Goal: Task Accomplishment & Management: Use online tool/utility

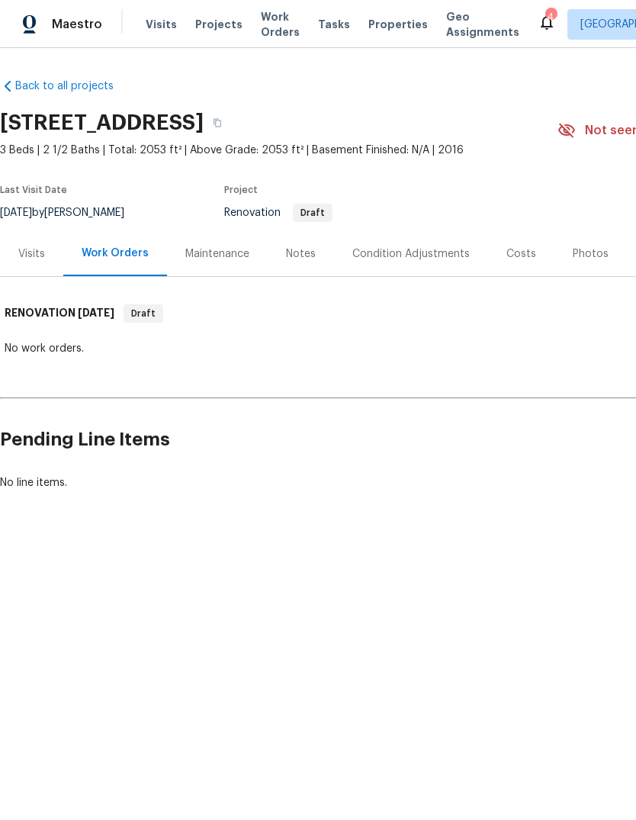
click at [527, 256] on div "Costs" at bounding box center [522, 254] width 30 height 15
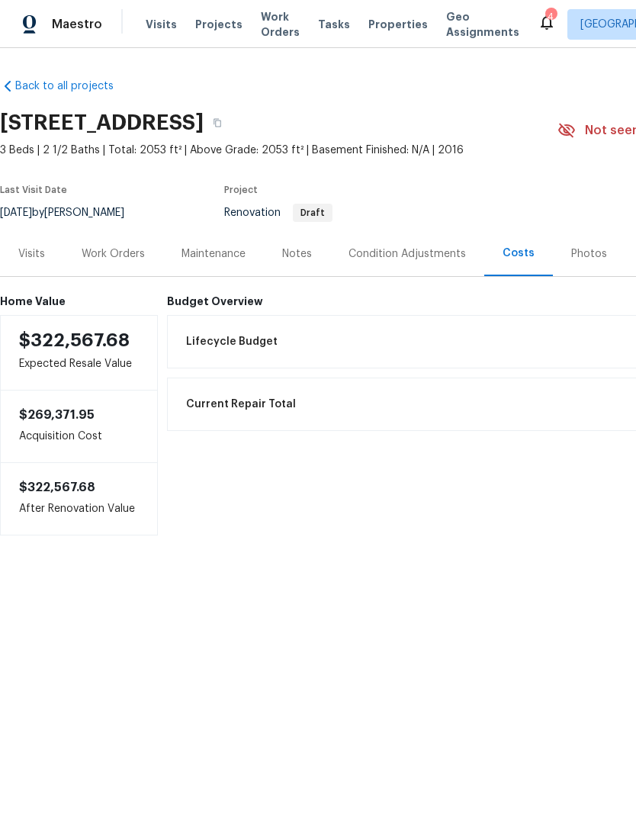
click at [429, 259] on div "Condition Adjustments" at bounding box center [408, 254] width 118 height 15
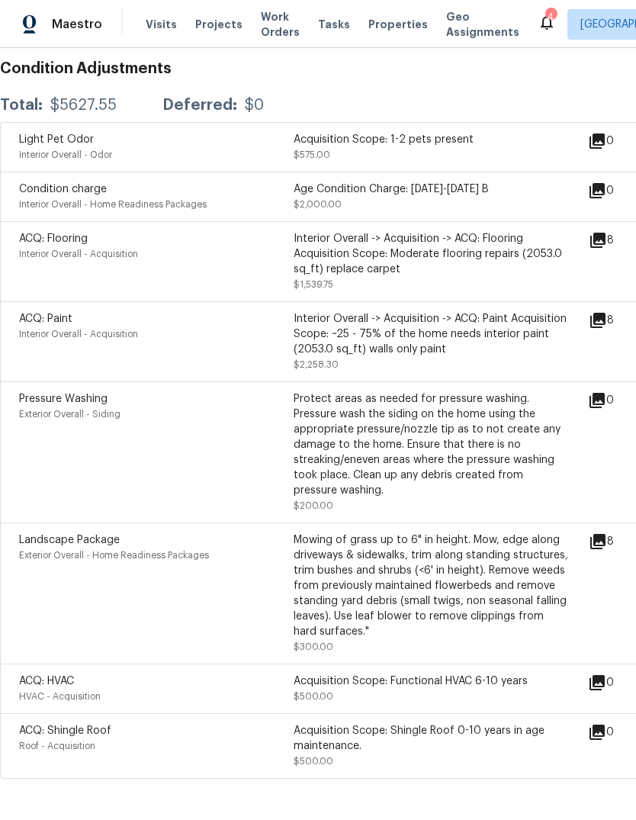
scroll to position [264, 0]
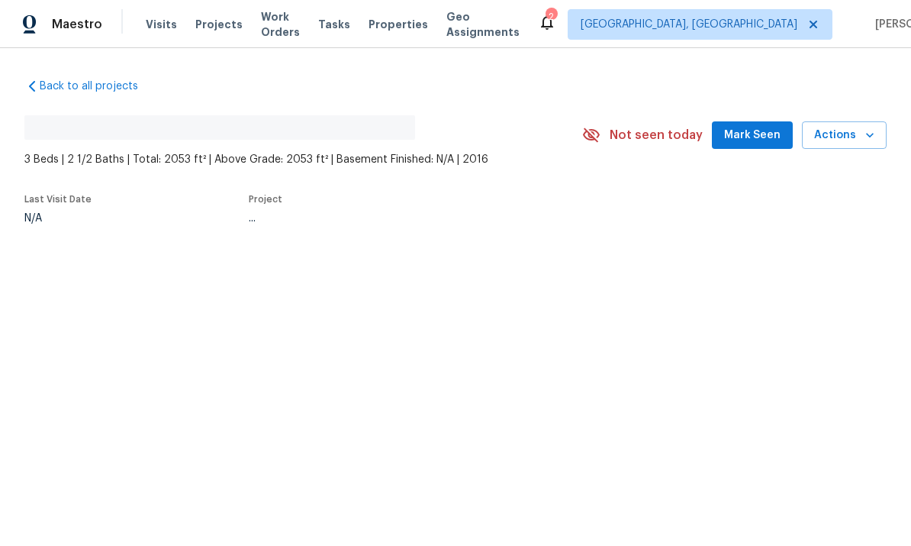
click at [636, 144] on button "Mark Seen" at bounding box center [752, 135] width 81 height 28
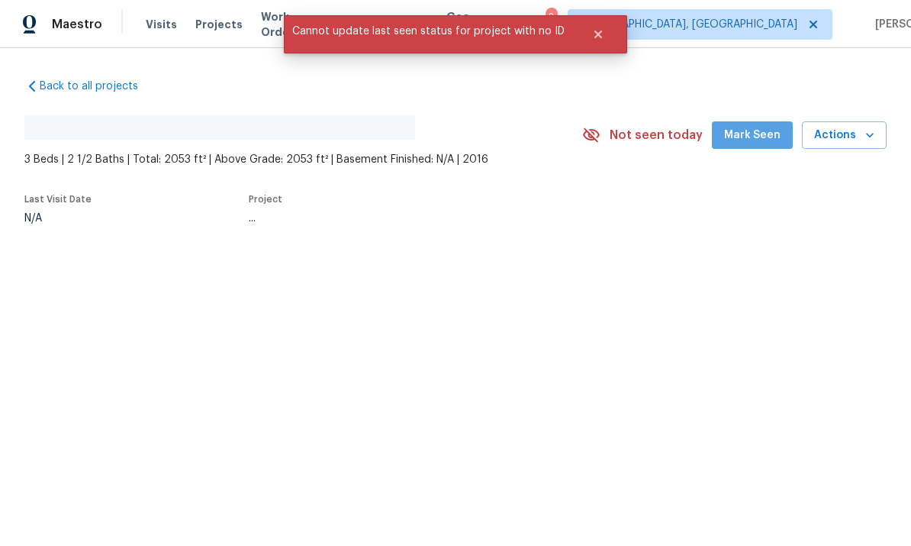
click at [636, 140] on span "Mark Seen" at bounding box center [752, 135] width 56 height 19
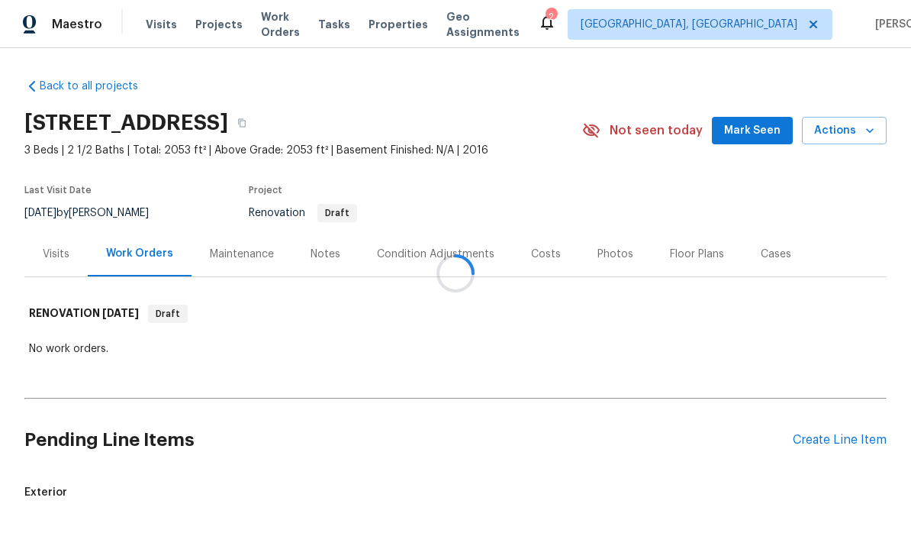
click at [636, 437] on div at bounding box center [455, 273] width 911 height 546
click at [578, 201] on div at bounding box center [455, 273] width 911 height 546
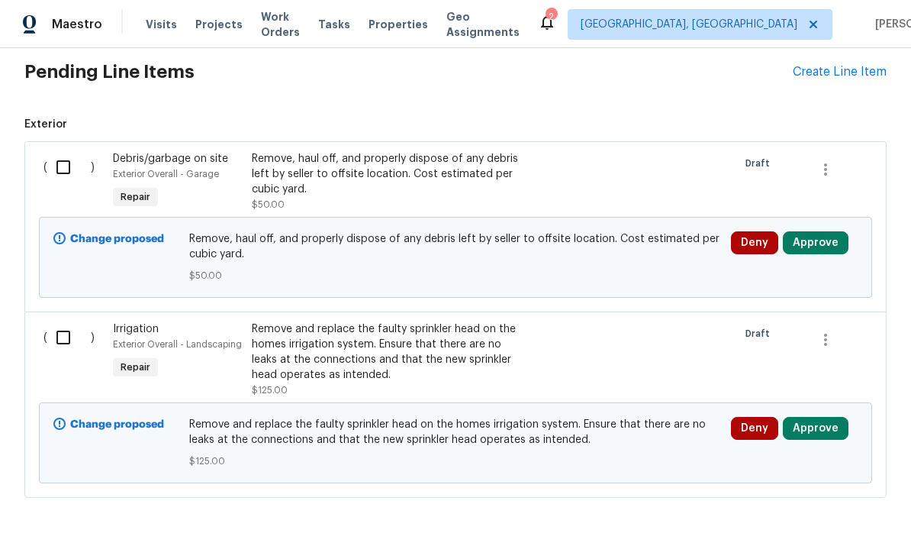
scroll to position [367, 0]
click at [636, 417] on button "Approve" at bounding box center [816, 428] width 66 height 23
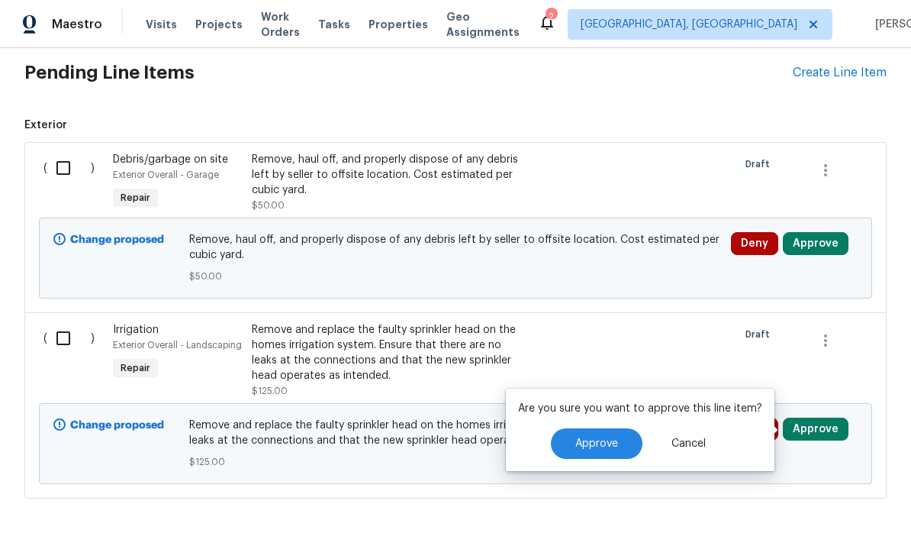
click at [609, 438] on span "Approve" at bounding box center [596, 443] width 43 height 11
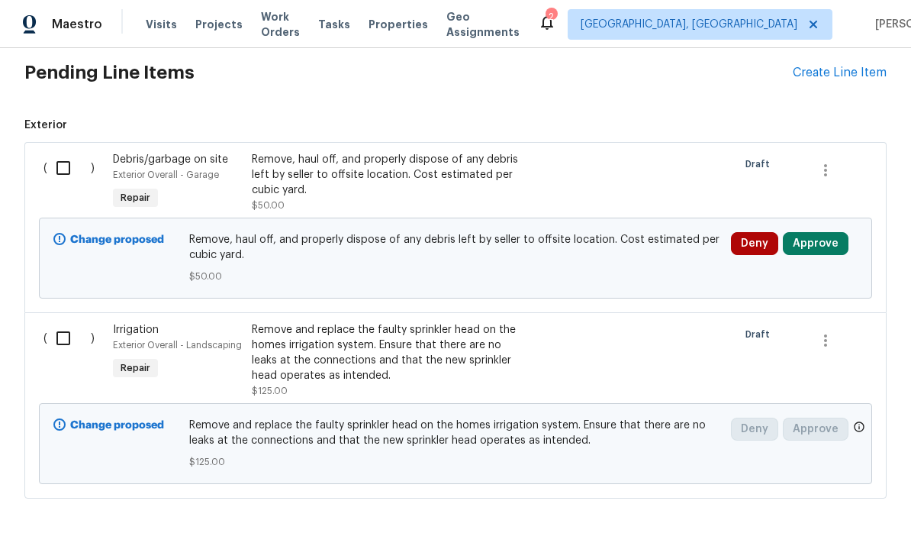
click at [41, 317] on div "( )" at bounding box center [73, 359] width 69 height 85
click at [65, 322] on input "checkbox" at bounding box center [69, 338] width 44 height 32
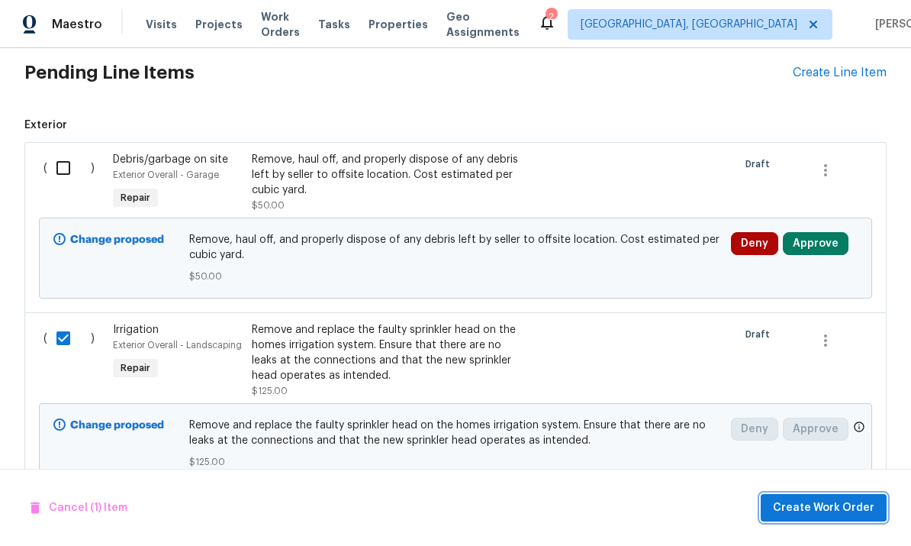
click at [636, 506] on span "Create Work Order" at bounding box center [824, 507] width 102 height 19
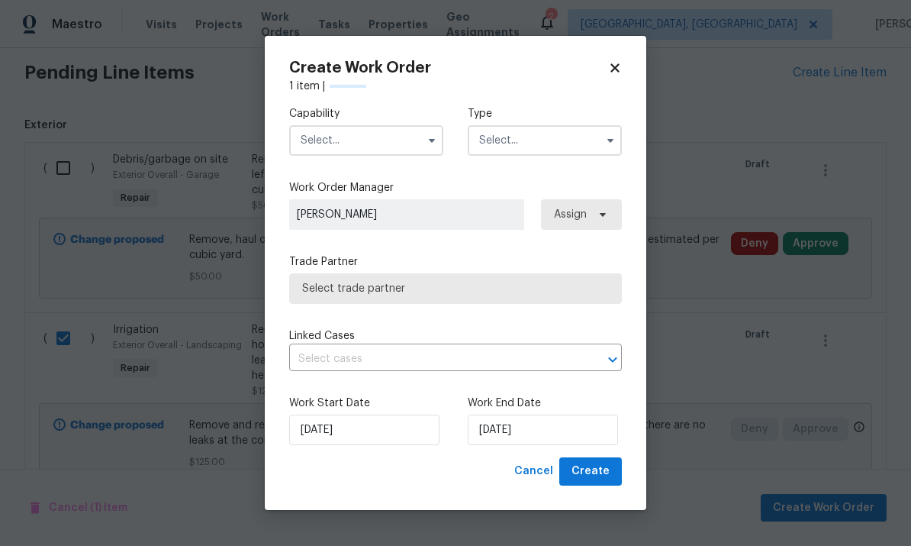
checkbox input "false"
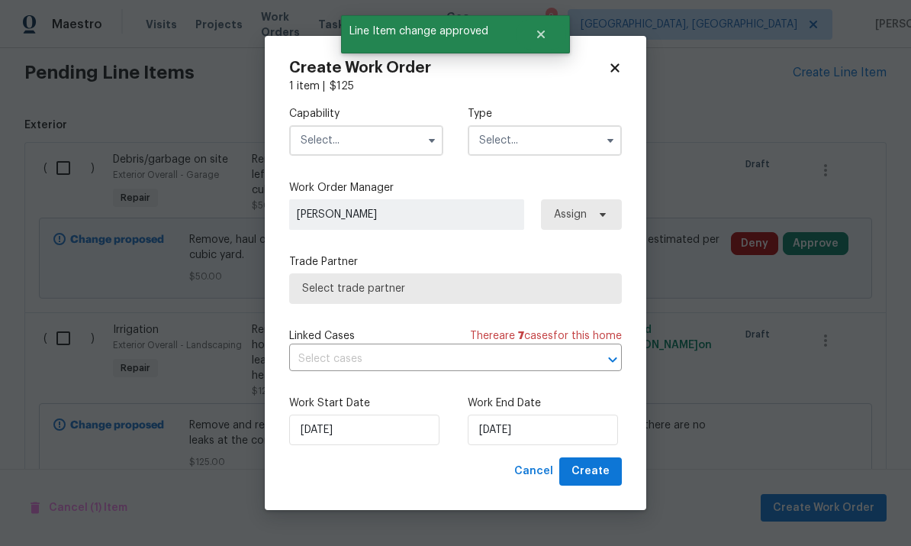
click at [349, 136] on input "text" at bounding box center [366, 140] width 154 height 31
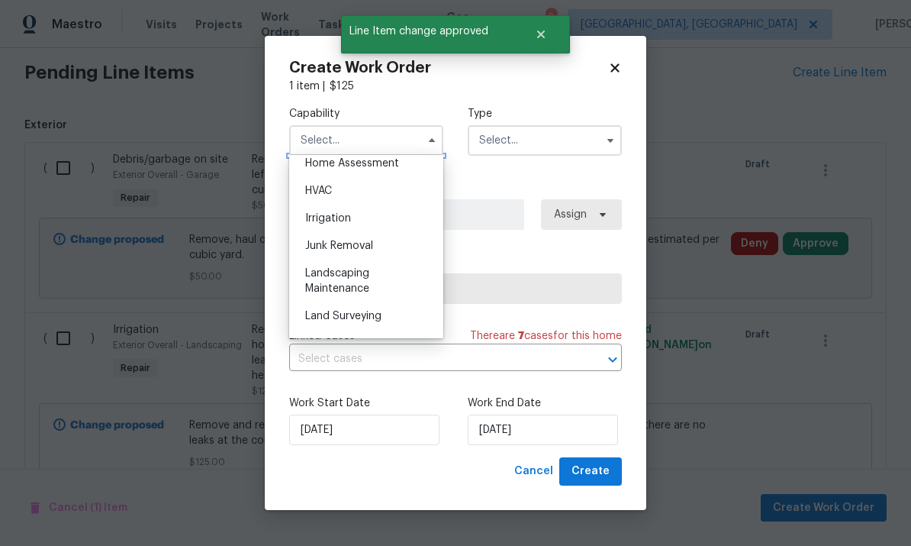
scroll to position [906, 0]
click at [398, 269] on div "Landscaping Maintenance" at bounding box center [366, 278] width 147 height 43
type input "Landscaping Maintenance"
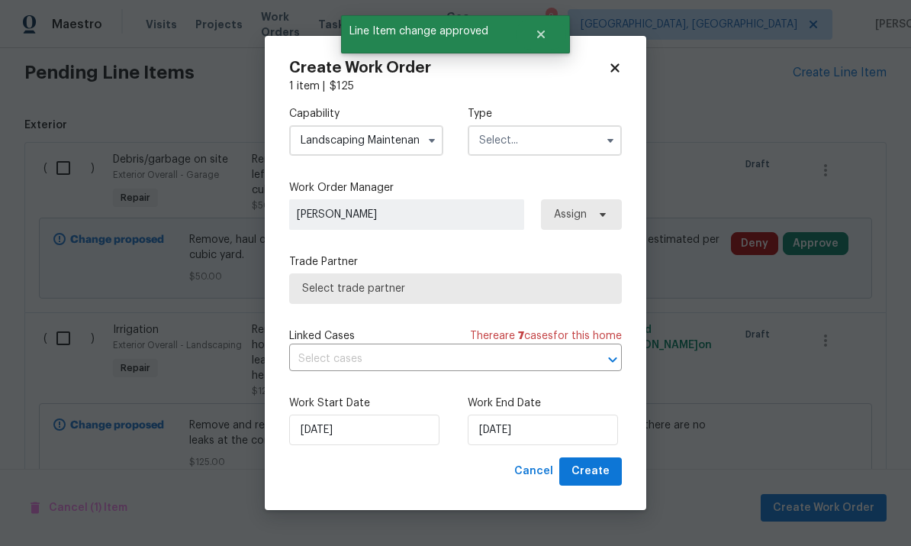
click at [534, 136] on input "text" at bounding box center [545, 140] width 154 height 31
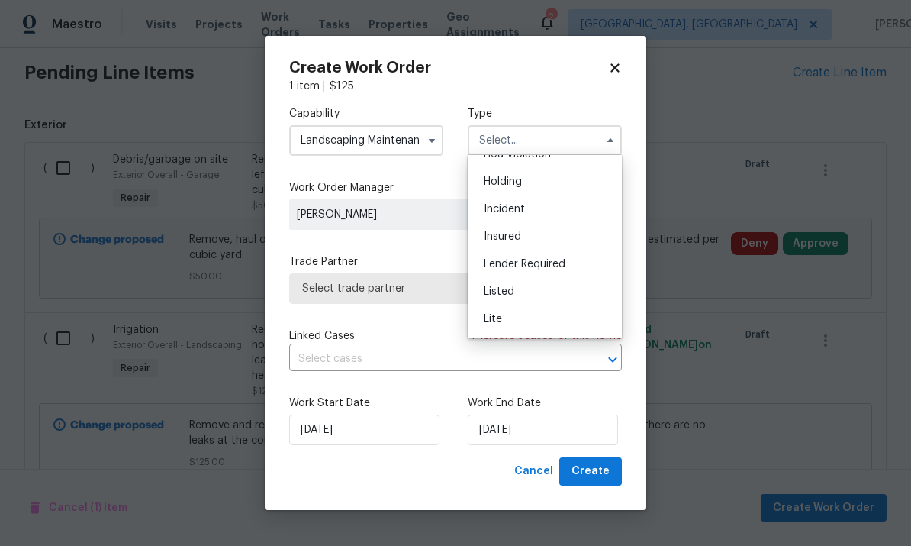
scroll to position [60, 0]
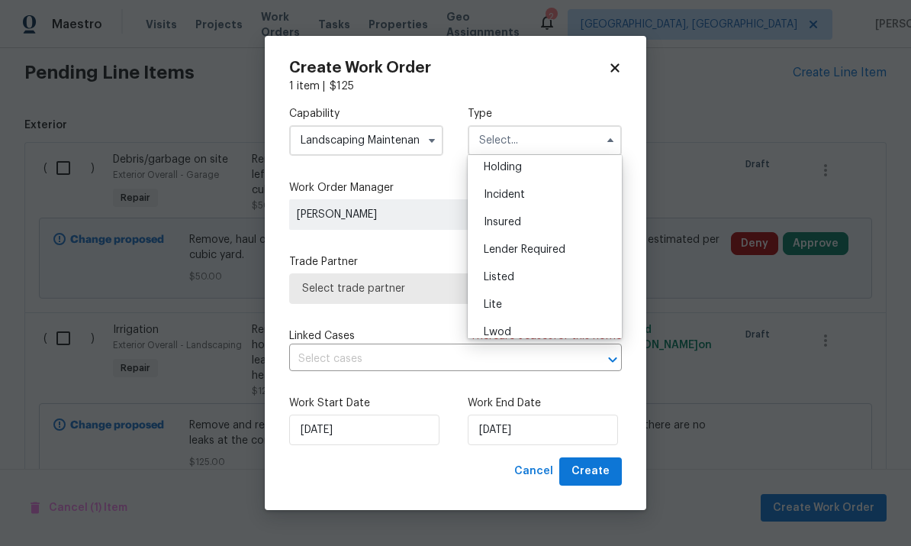
click at [546, 278] on div "Listed" at bounding box center [545, 276] width 147 height 27
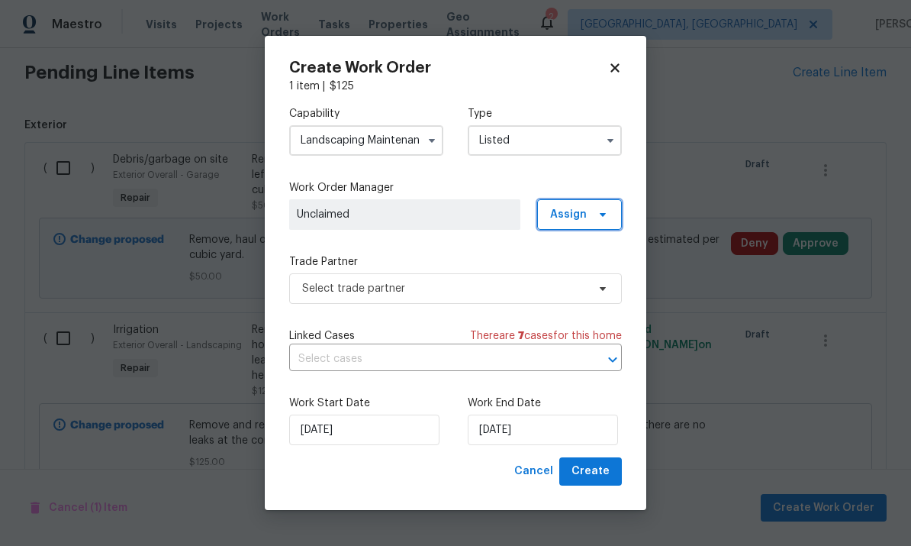
click at [582, 209] on span "Assign" at bounding box center [568, 214] width 37 height 15
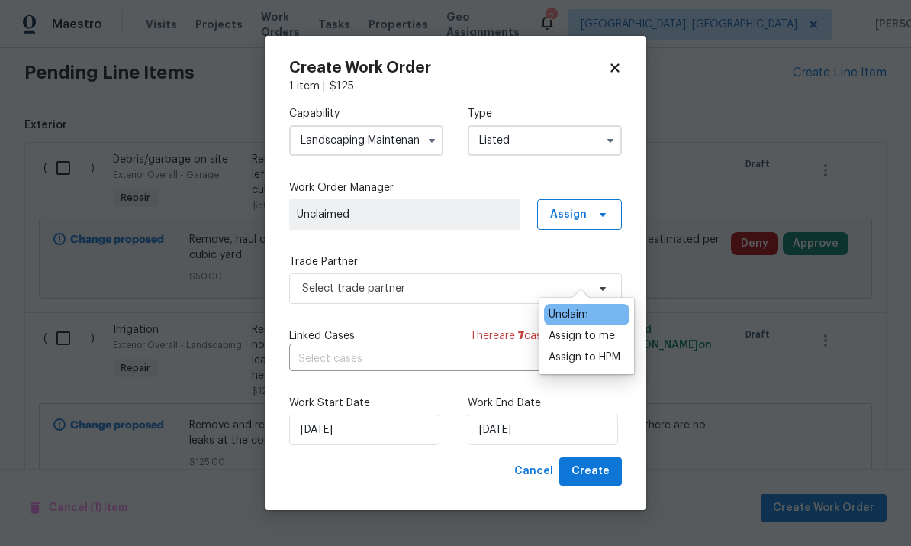
click at [556, 131] on input "Listed" at bounding box center [545, 140] width 154 height 31
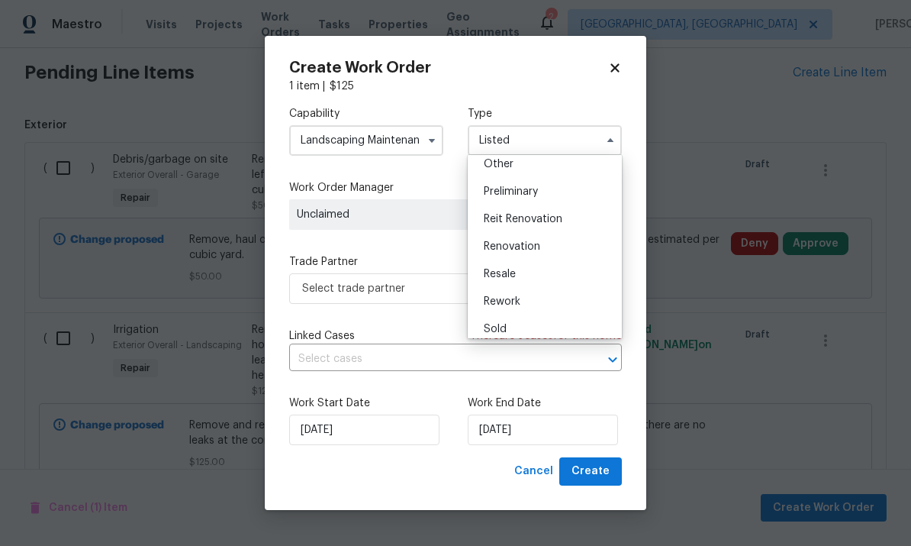
scroll to position [310, 0]
click at [561, 261] on div "Resale" at bounding box center [545, 274] width 147 height 27
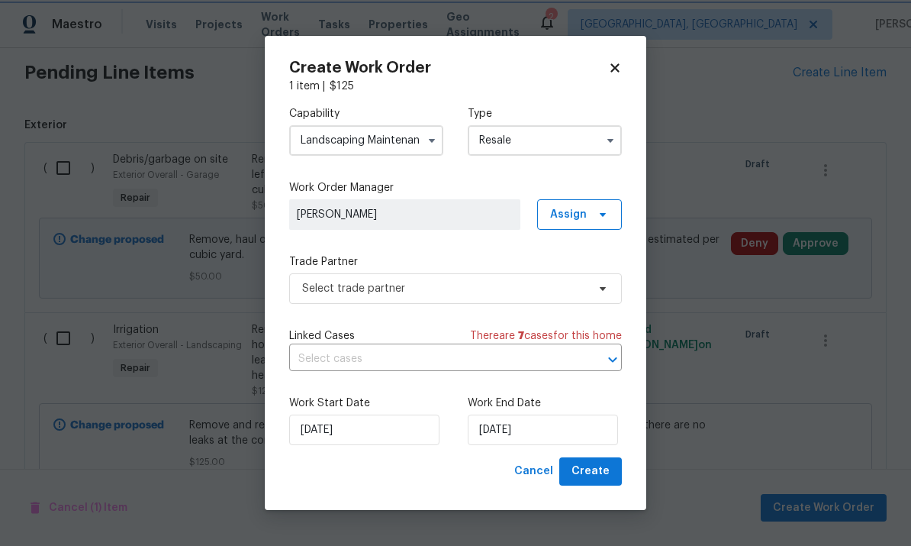
scroll to position [0, 0]
click at [559, 140] on input "Resale" at bounding box center [545, 140] width 154 height 31
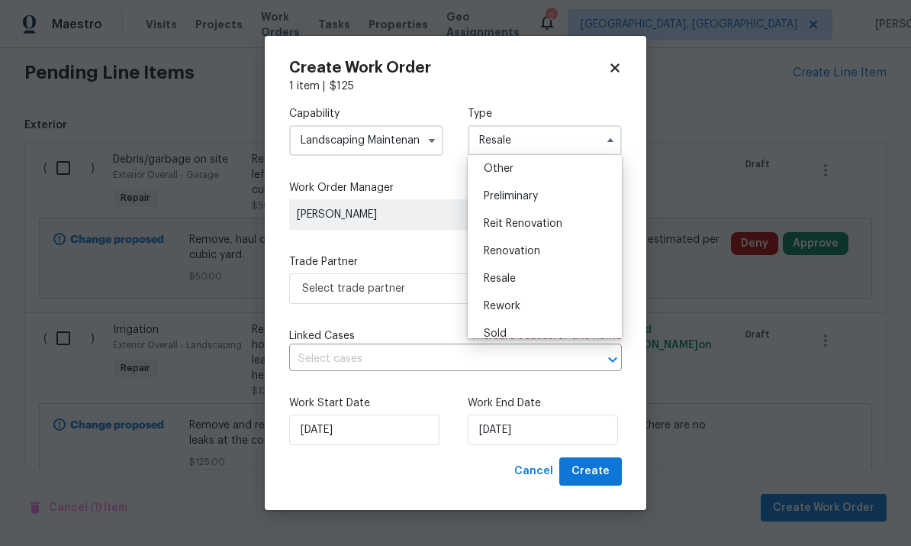
scroll to position [309, 0]
click at [562, 243] on div "Renovation" at bounding box center [545, 247] width 147 height 27
type input "Renovation"
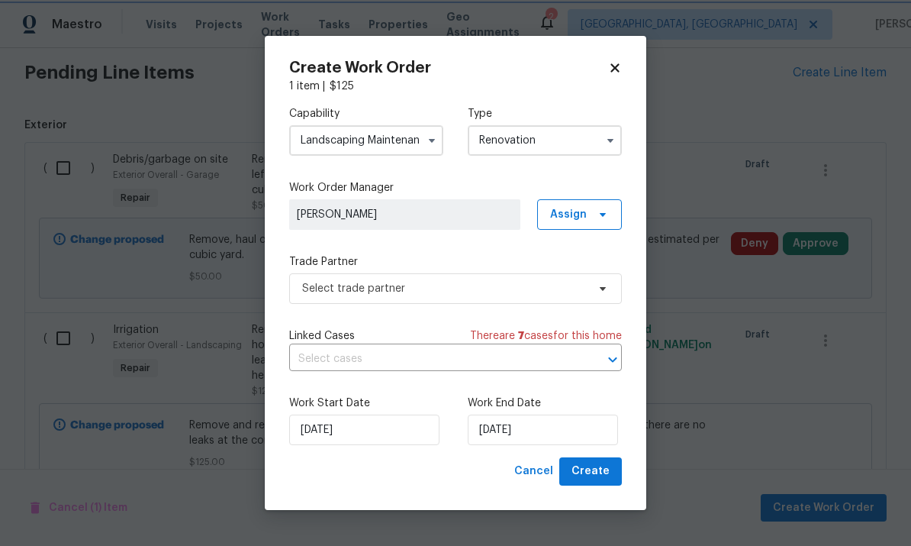
scroll to position [0, 0]
click at [574, 212] on span "Assign" at bounding box center [568, 214] width 37 height 15
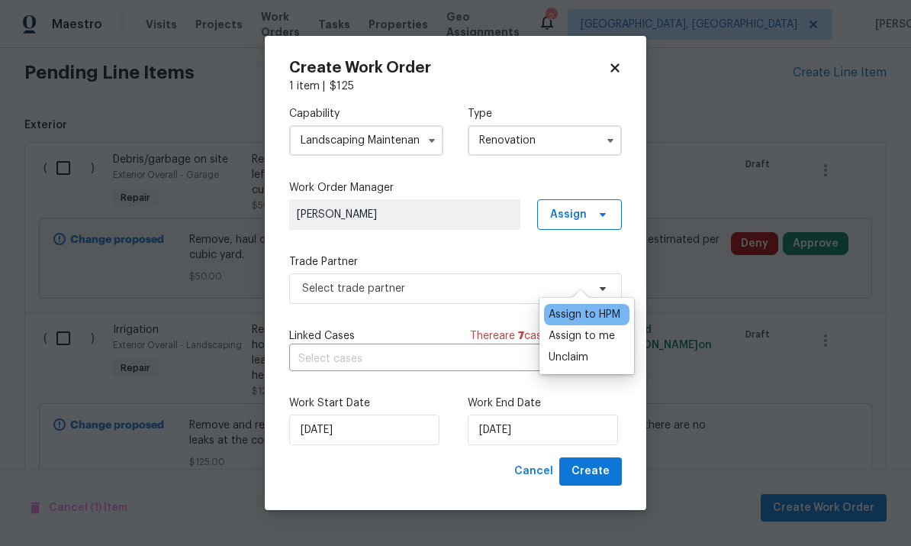
click at [620, 325] on div "Assign to me" at bounding box center [586, 335] width 85 height 21
click at [575, 328] on div "Assign to me" at bounding box center [582, 335] width 66 height 15
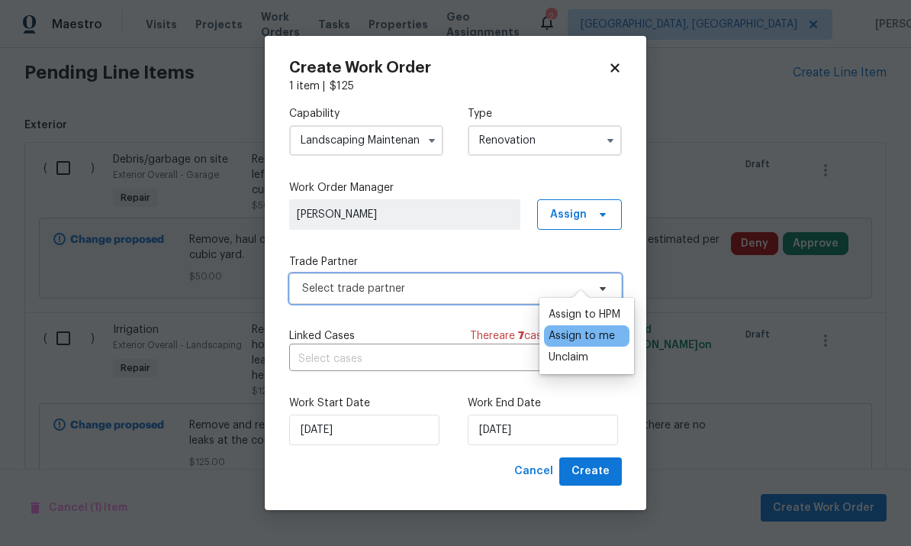
click at [431, 292] on span "Select trade partner" at bounding box center [444, 288] width 285 height 15
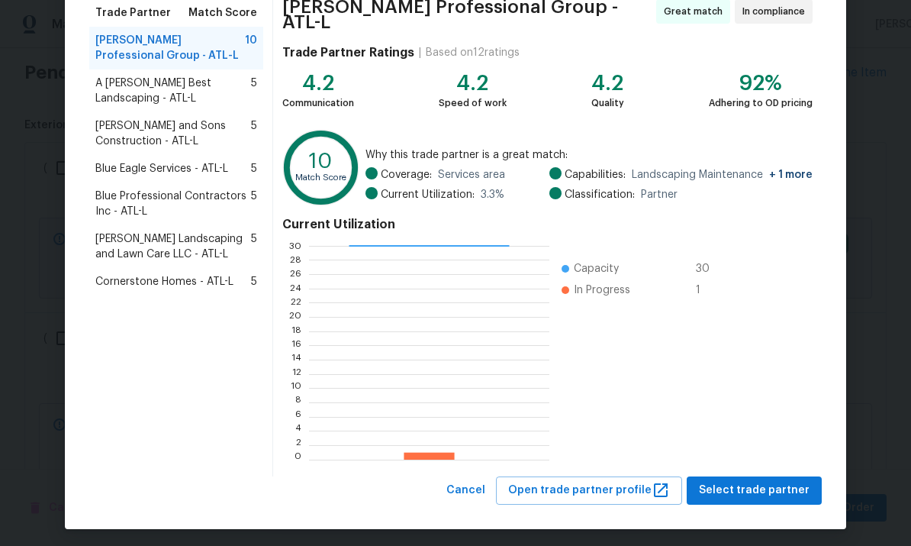
scroll to position [127, 0]
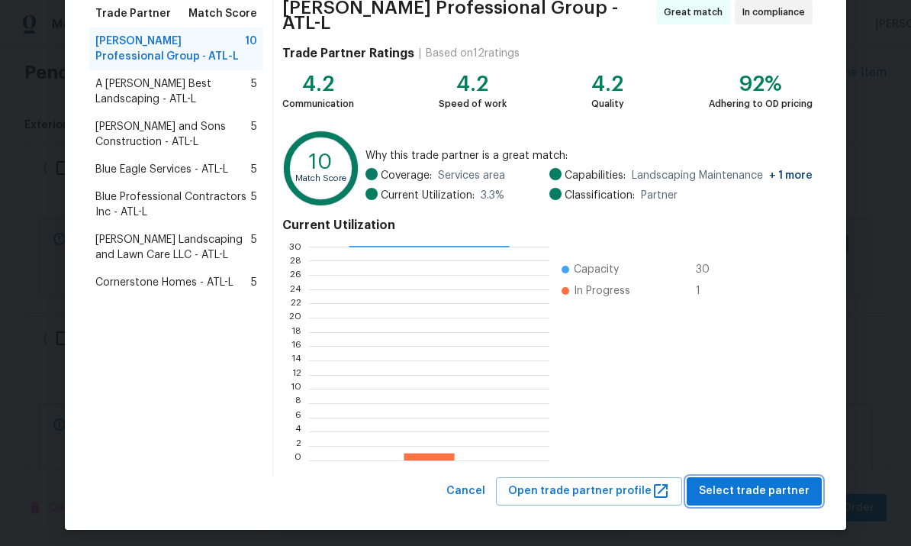
click at [636, 484] on span "Select trade partner" at bounding box center [754, 491] width 111 height 19
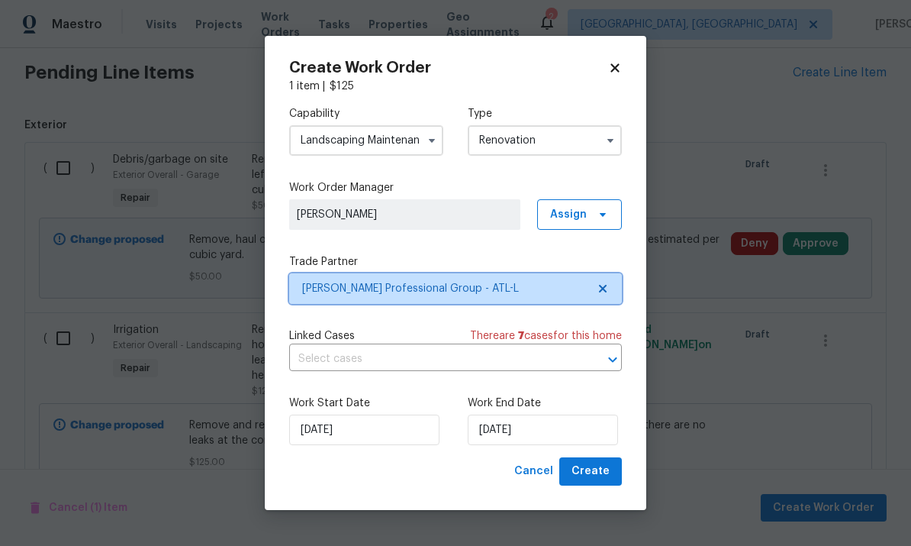
scroll to position [0, 0]
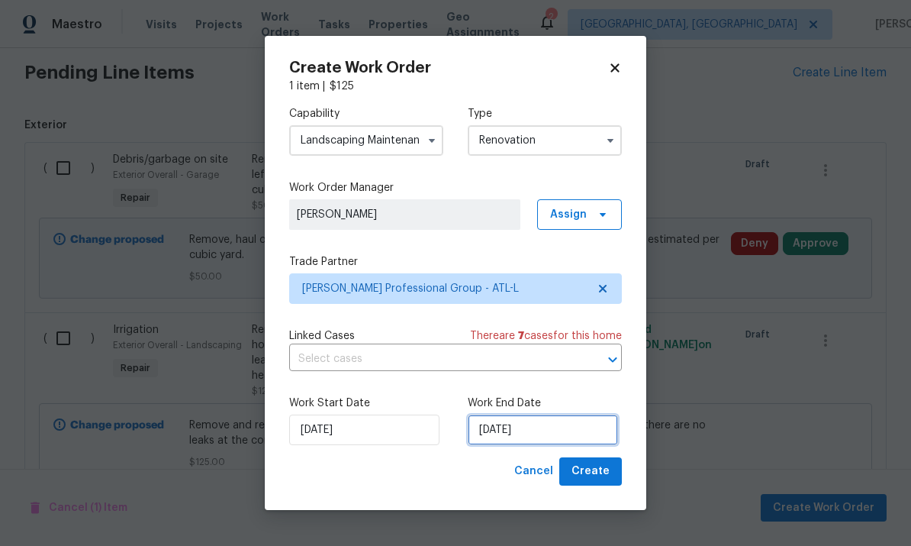
click at [571, 430] on input "[DATE]" at bounding box center [543, 429] width 150 height 31
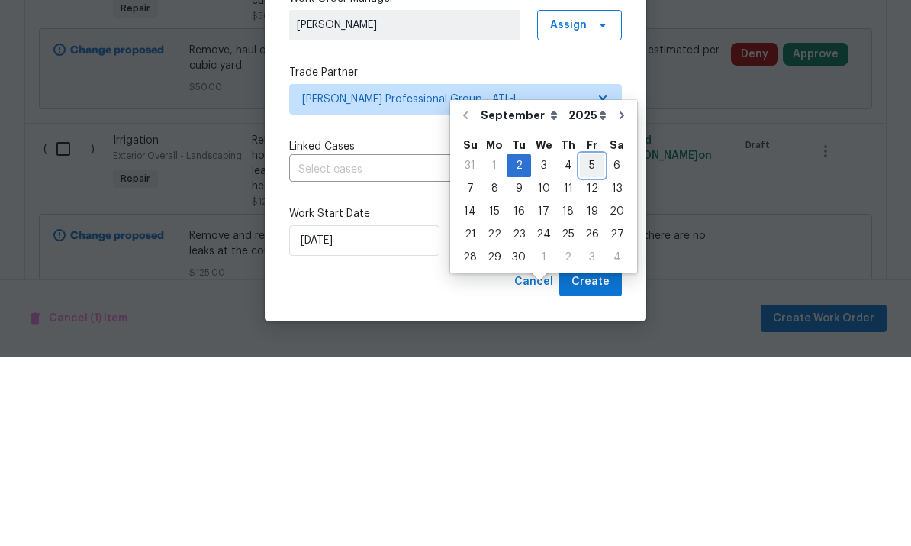
click at [594, 344] on div "5" at bounding box center [592, 354] width 24 height 21
type input "[DATE]"
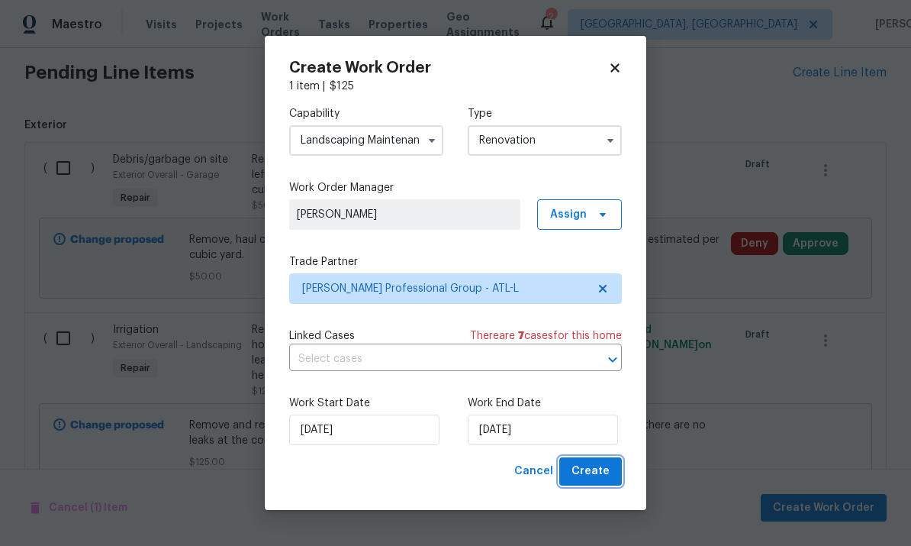
click at [594, 475] on span "Create" at bounding box center [591, 471] width 38 height 19
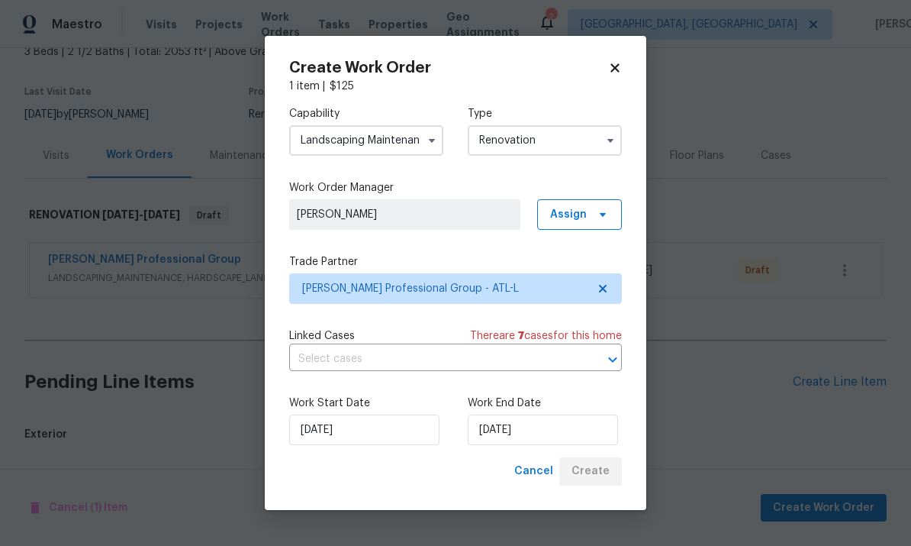
scroll to position [40, 0]
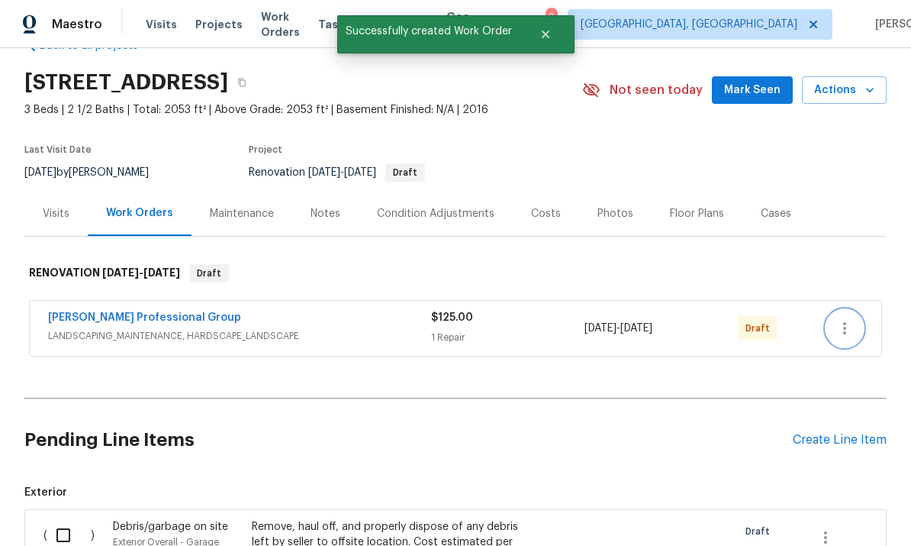
click at [636, 310] on button "button" at bounding box center [845, 328] width 37 height 37
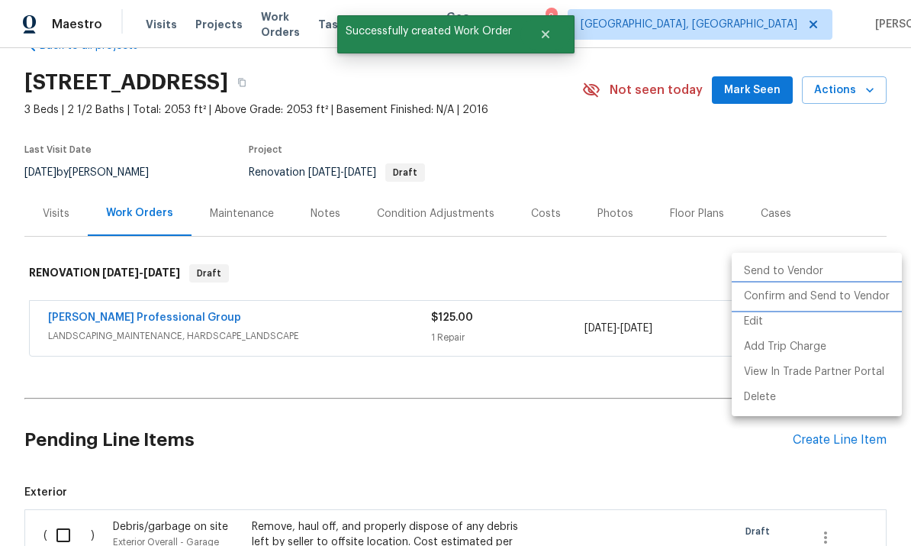
click at [636, 298] on li "Confirm and Send to Vendor" at bounding box center [817, 296] width 170 height 25
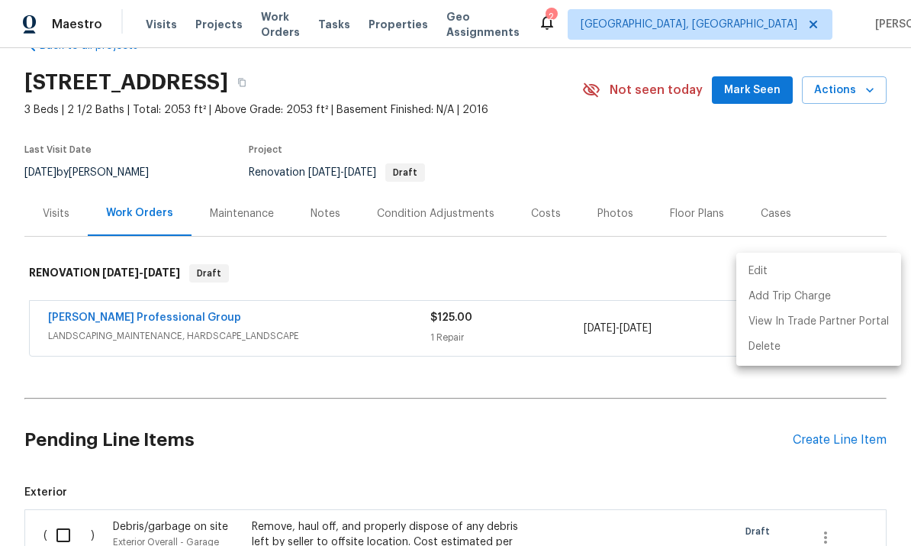
click at [559, 91] on div at bounding box center [455, 273] width 911 height 546
click at [57, 191] on div "Visits" at bounding box center [55, 213] width 63 height 45
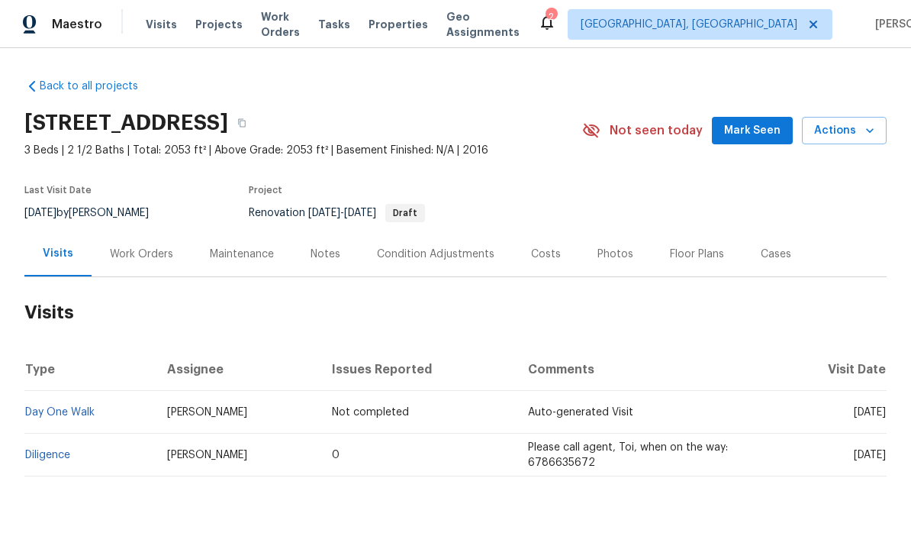
click at [43, 450] on link "Diligence" at bounding box center [47, 455] width 45 height 11
